Goal: Information Seeking & Learning: Learn about a topic

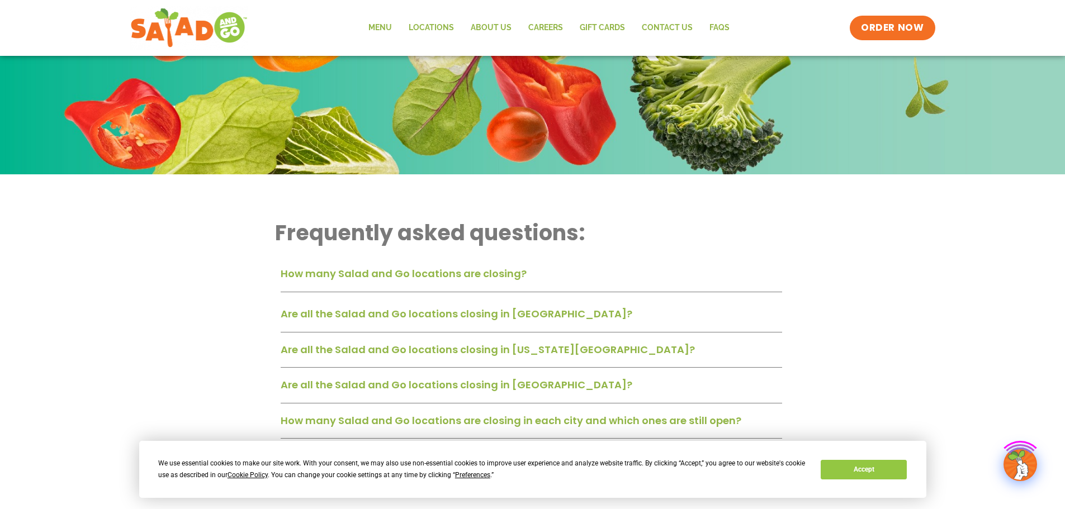
scroll to position [168, 0]
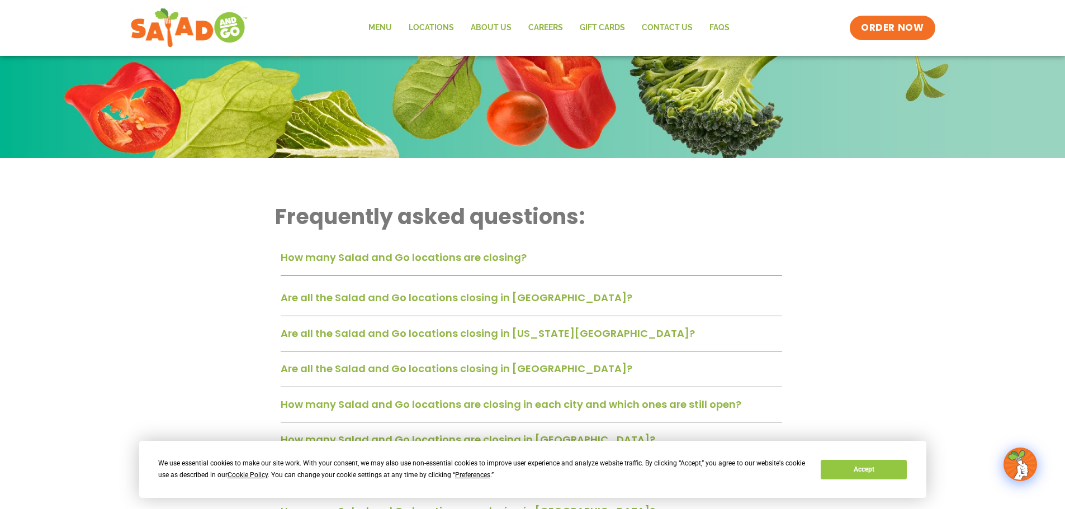
click at [527, 333] on link "Are all the Salad and Go locations closing in Oklahoma City?" at bounding box center [488, 334] width 414 height 14
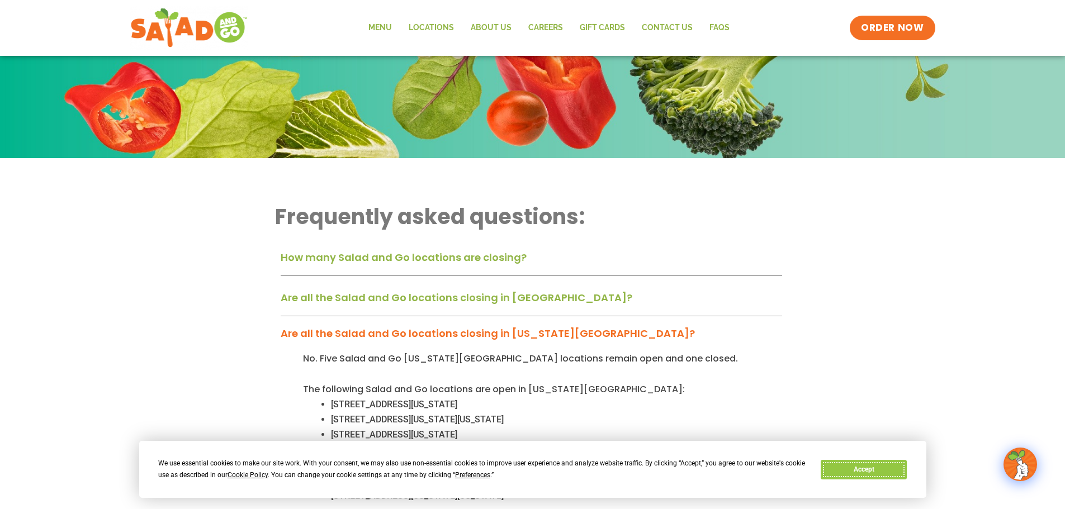
click at [884, 466] on button "Accept" at bounding box center [864, 470] width 86 height 20
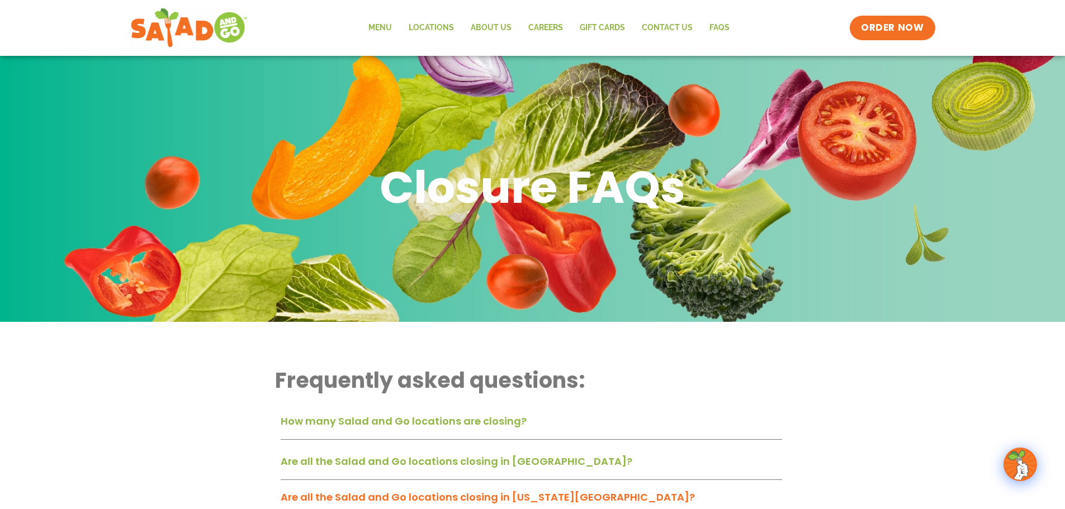
scroll to position [0, 0]
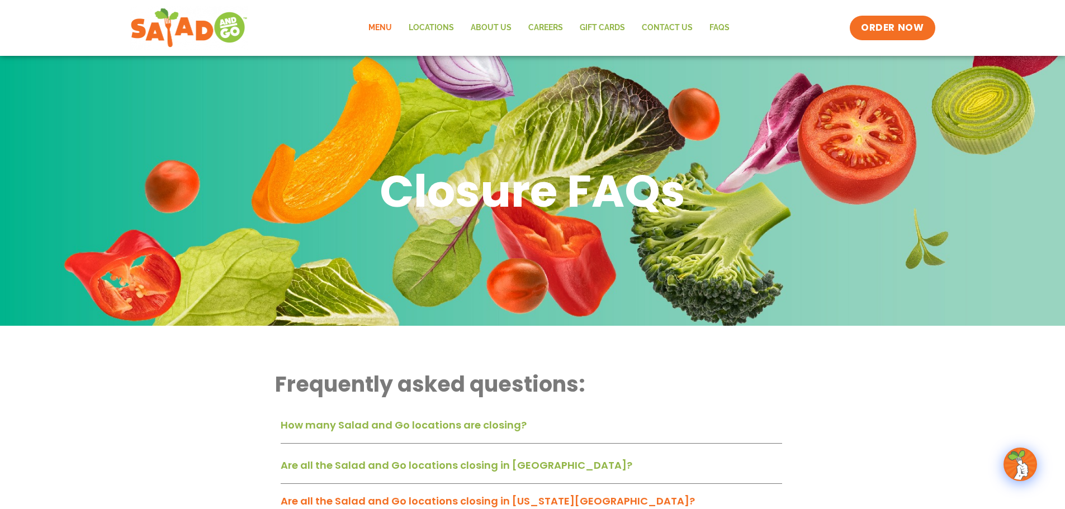
click at [398, 29] on link "Menu" at bounding box center [380, 28] width 40 height 26
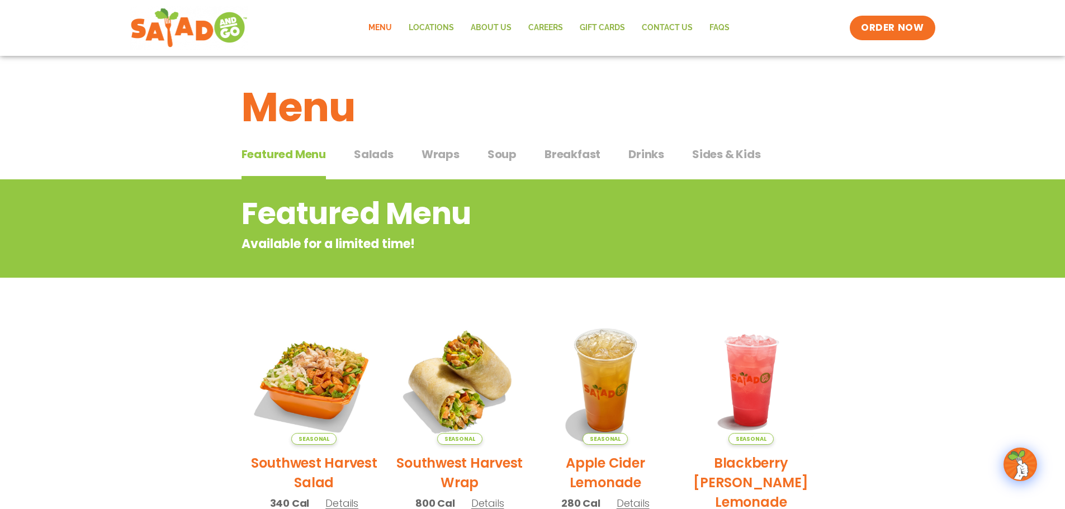
click at [385, 150] on span "Salads" at bounding box center [374, 154] width 40 height 17
